Goal: Transaction & Acquisition: Download file/media

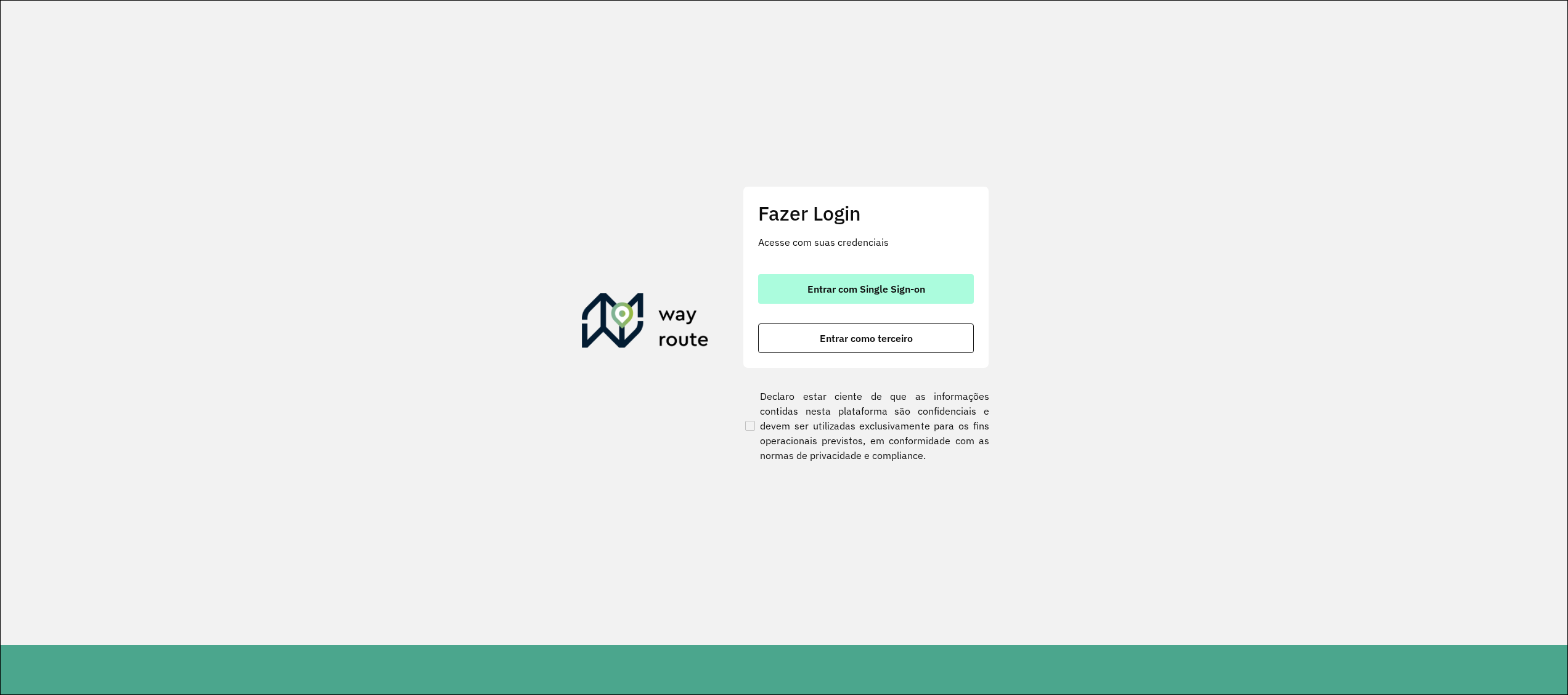
click at [827, 290] on font "Entrar com Single Sign-on" at bounding box center [866, 289] width 117 height 12
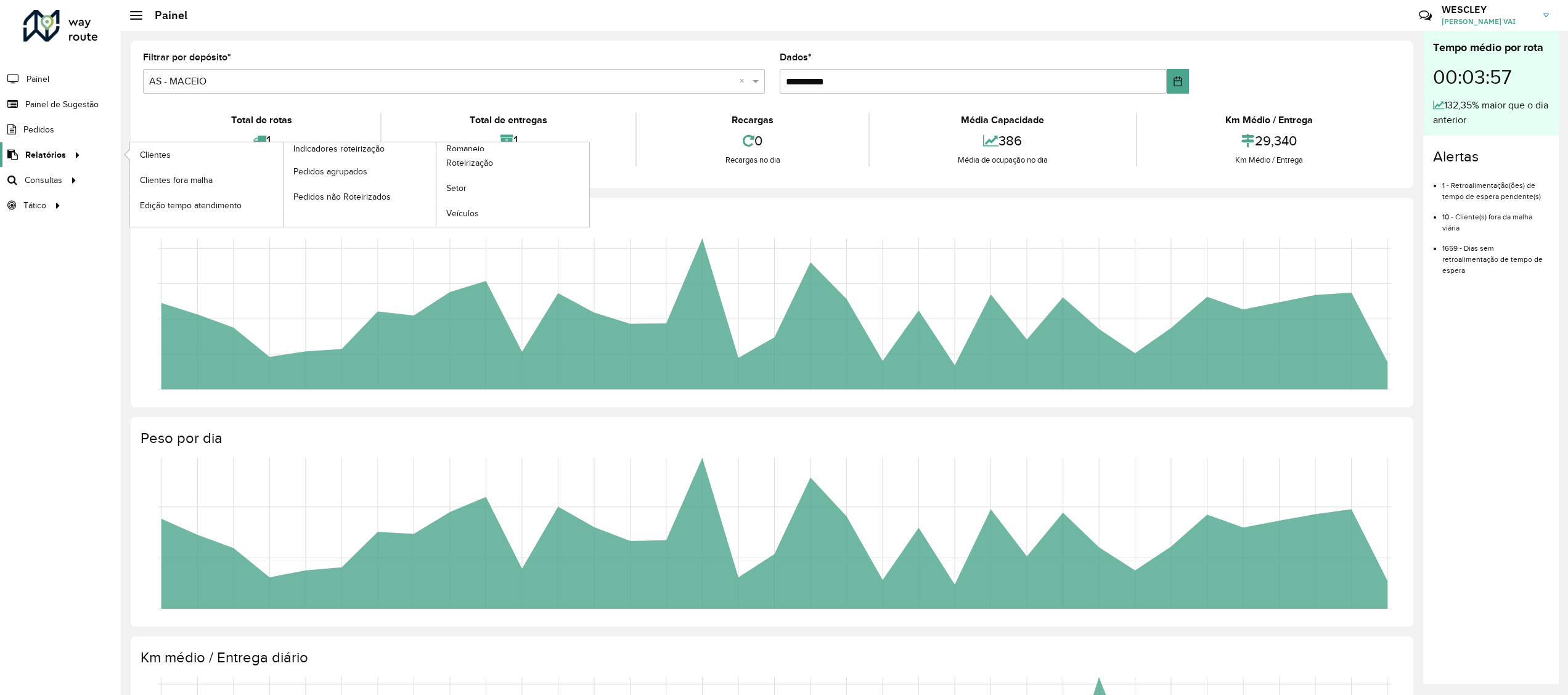
click at [58, 159] on span "Relatórios" at bounding box center [46, 155] width 41 height 13
click at [167, 159] on span "Clientes" at bounding box center [157, 155] width 34 height 13
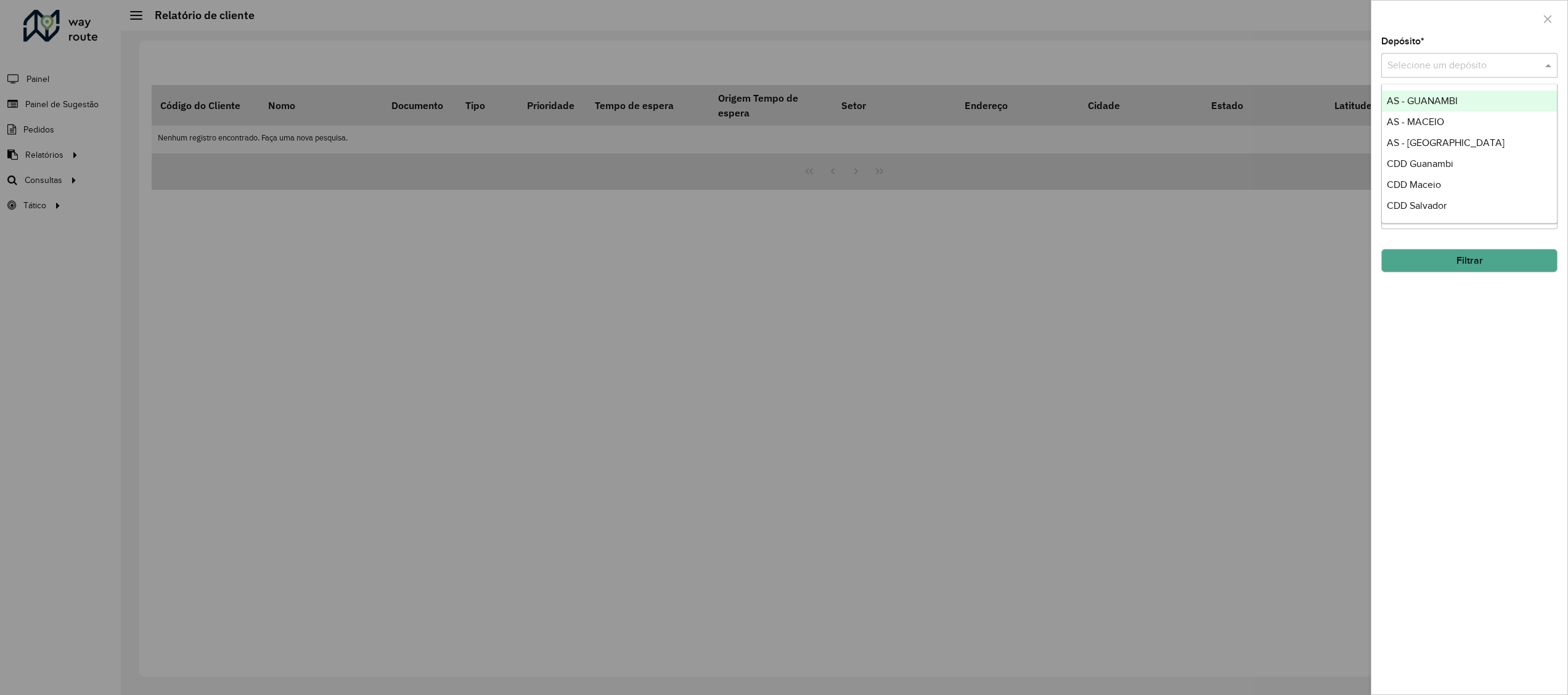
click at [1443, 70] on input "text" at bounding box center [1456, 66] width 139 height 15
click at [1492, 183] on div "CDD Maceió" at bounding box center [1468, 184] width 174 height 20
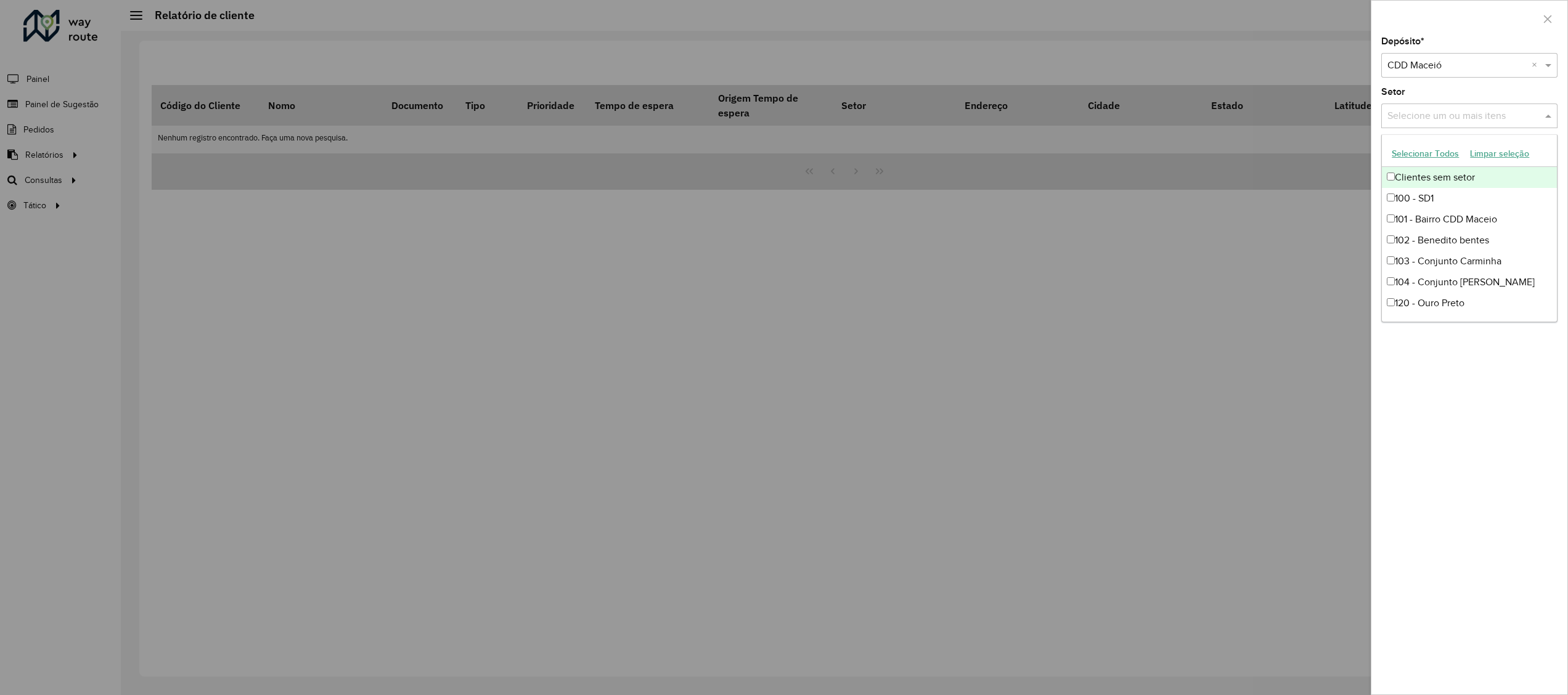
click at [1475, 115] on input "text" at bounding box center [1463, 116] width 157 height 15
click at [1432, 151] on button "Selecionar Todos" at bounding box center [1425, 154] width 78 height 20
click at [1451, 417] on div "Depósito * Selecione um depósito × CDD Maceió × Setor Selecione um ou mais iten…" at bounding box center [1469, 366] width 196 height 658
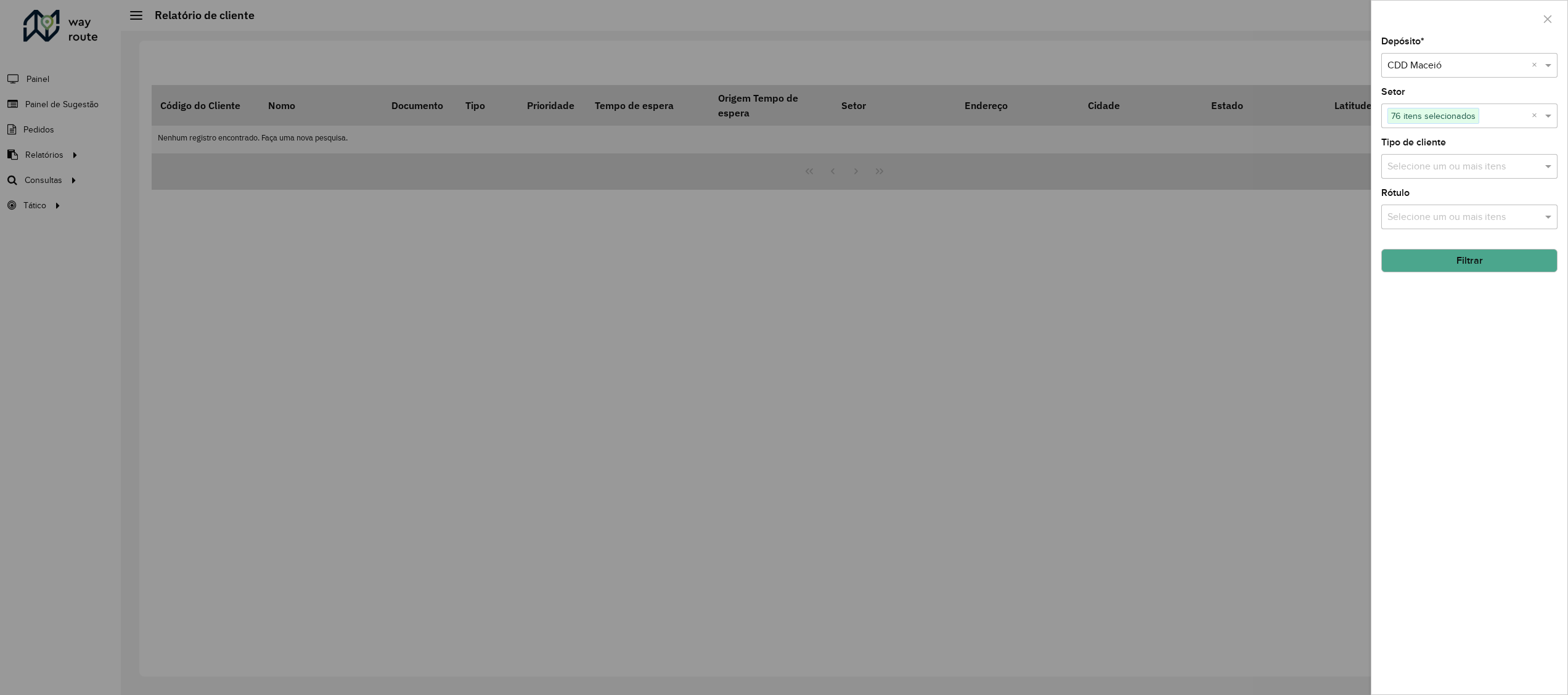
click at [1467, 254] on button "Filtrar" at bounding box center [1468, 260] width 176 height 23
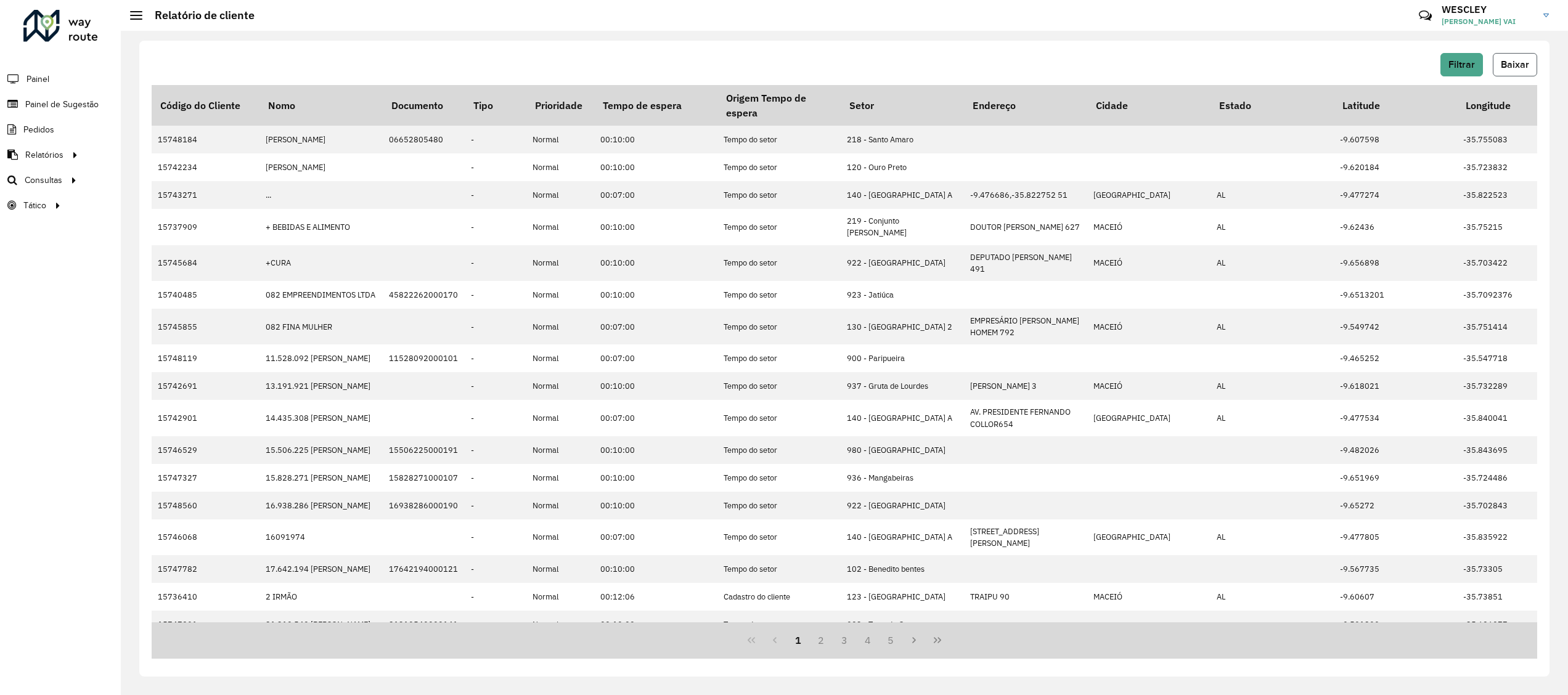
click at [1509, 73] on button "Baixar" at bounding box center [1515, 64] width 45 height 23
